Goal: Information Seeking & Learning: Understand process/instructions

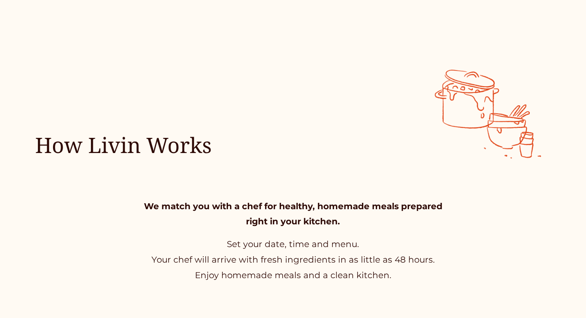
scroll to position [223, 0]
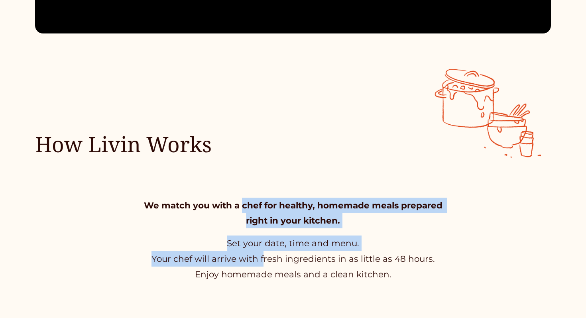
drag, startPoint x: 244, startPoint y: 208, endPoint x: 270, endPoint y: 275, distance: 72.0
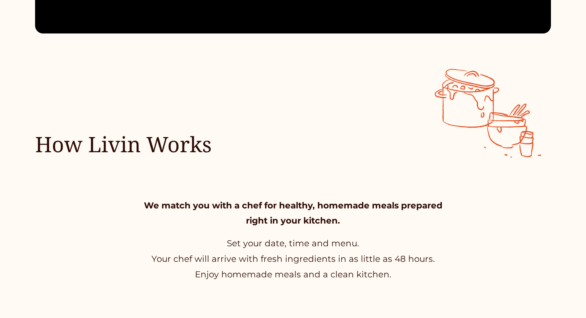
click at [270, 275] on div at bounding box center [293, 159] width 586 height 318
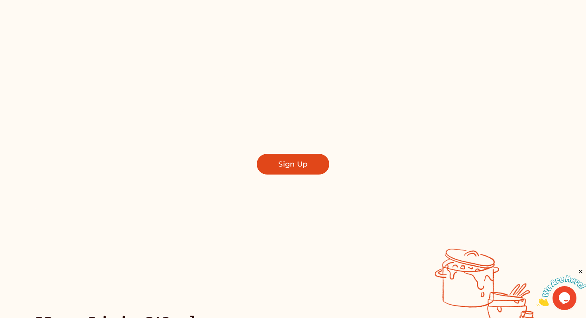
scroll to position [0, 0]
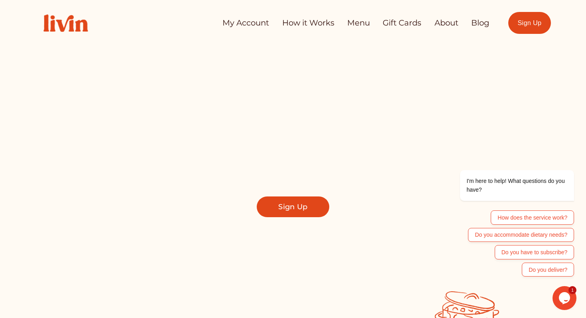
click at [320, 24] on link "How it Works" at bounding box center [308, 23] width 52 height 16
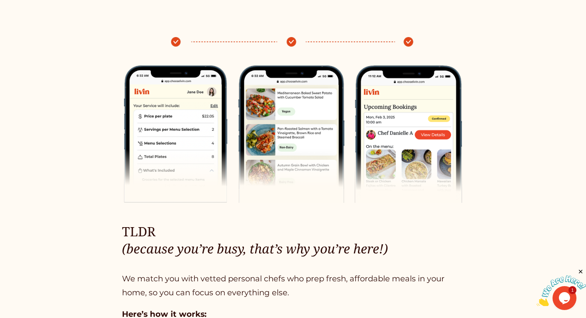
scroll to position [441, 0]
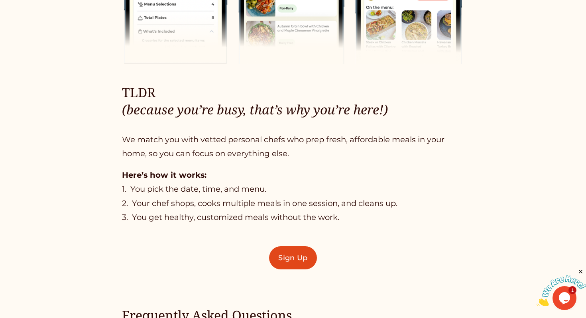
click at [146, 143] on p "We match you with vetted personal chefs who prep fresh, affordable meals in you…" at bounding box center [293, 147] width 343 height 28
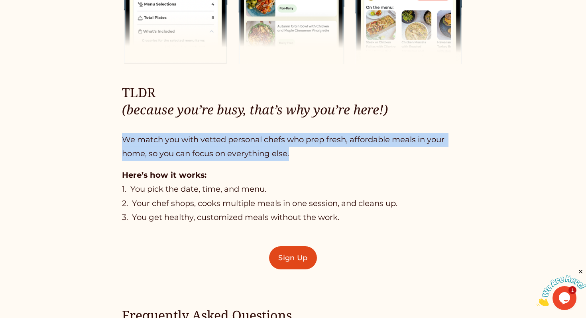
click at [146, 143] on p "We match you with vetted personal chefs who prep fresh, affordable meals in you…" at bounding box center [293, 147] width 343 height 28
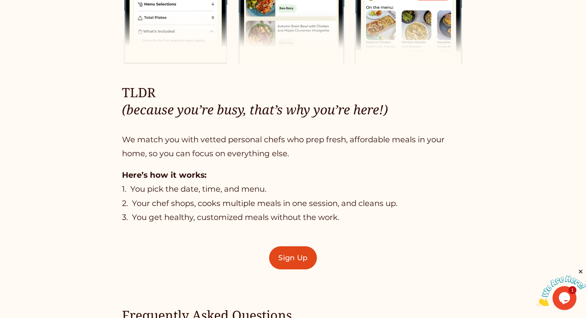
click at [178, 198] on p "Here’s how it works: 1. You pick the date, time, and menu. 2. Your chef shops, …" at bounding box center [293, 196] width 343 height 57
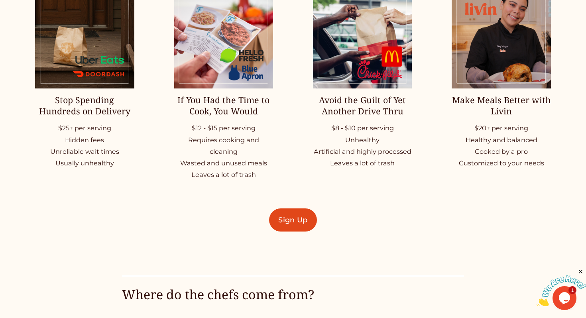
scroll to position [1123, 0]
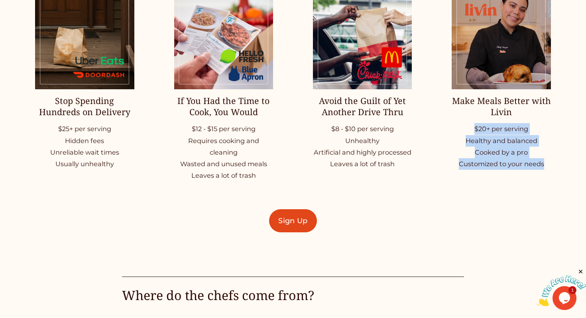
drag, startPoint x: 471, startPoint y: 127, endPoint x: 478, endPoint y: 178, distance: 51.6
click at [478, 179] on ul "Stop Spending Hundreds on Delivery $25+ per serving Hidden fees Unreliable wait…" at bounding box center [293, 86] width 586 height 192
click at [478, 178] on ul "Stop Spending Hundreds on Delivery $25+ per serving Hidden fees Unreliable wait…" at bounding box center [293, 86] width 586 height 192
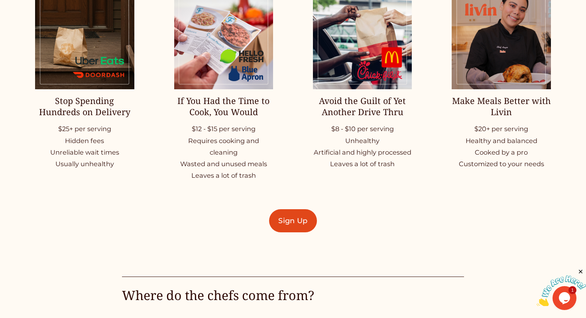
scroll to position [1098, 0]
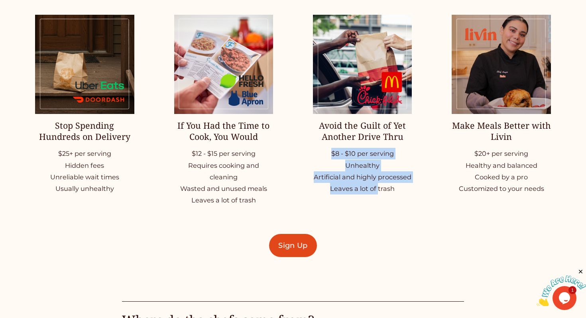
drag, startPoint x: 332, startPoint y: 154, endPoint x: 380, endPoint y: 191, distance: 60.1
click at [380, 191] on p "$8 - $10 per serving Unhealthy Artificial and highly processed Leaves a lot of …" at bounding box center [362, 171] width 99 height 47
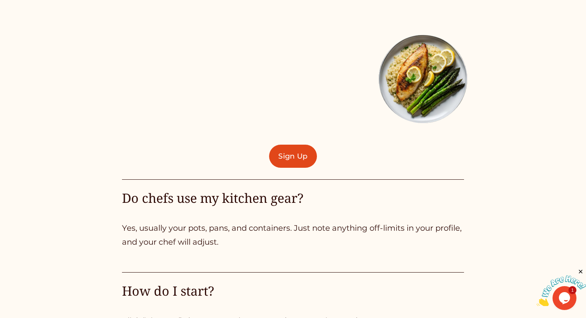
scroll to position [1727, 0]
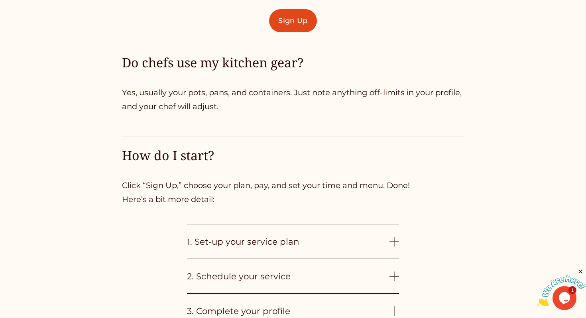
click at [196, 93] on p "Yes, usually your pots, pans, and containers. Just note anything off-limits in …" at bounding box center [293, 100] width 343 height 28
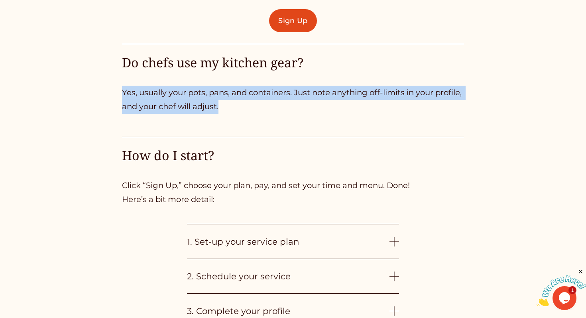
click at [196, 93] on p "Yes, usually your pots, pans, and containers. Just note anything off-limits in …" at bounding box center [293, 100] width 343 height 28
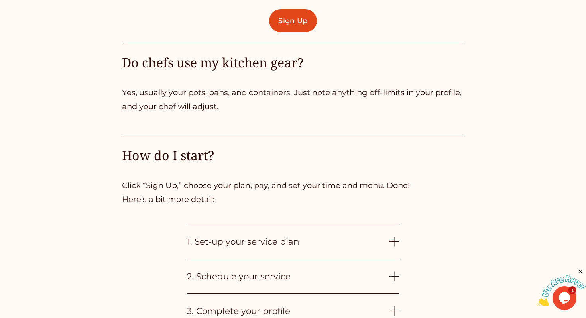
click at [227, 110] on p "Yes, usually your pots, pans, and containers. Just note anything off-limits in …" at bounding box center [293, 100] width 343 height 28
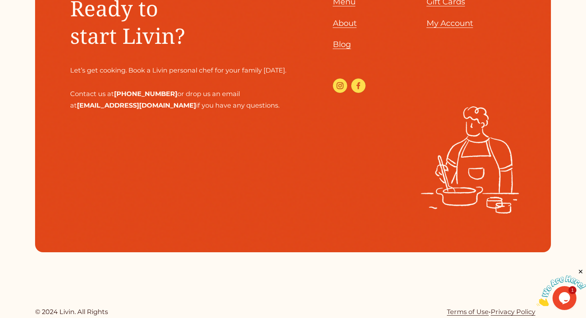
scroll to position [2601, 0]
